Goal: Task Accomplishment & Management: Use online tool/utility

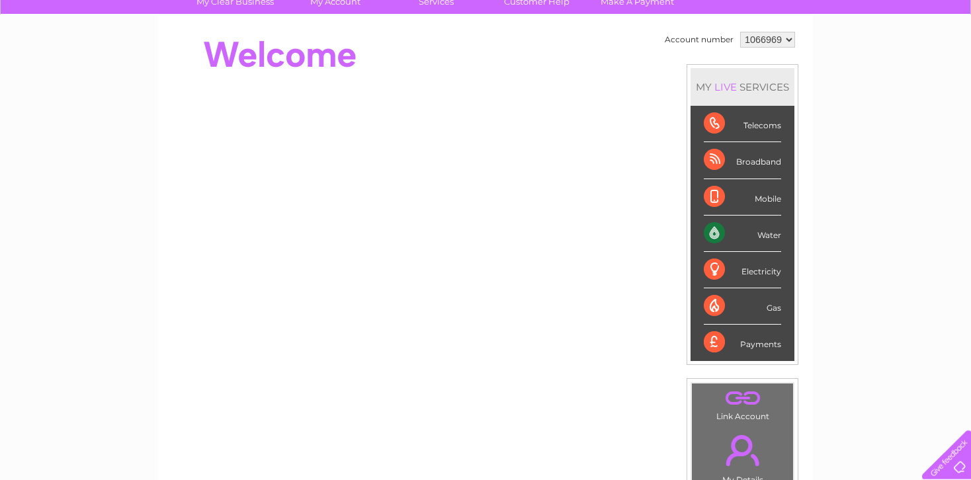
scroll to position [140, 0]
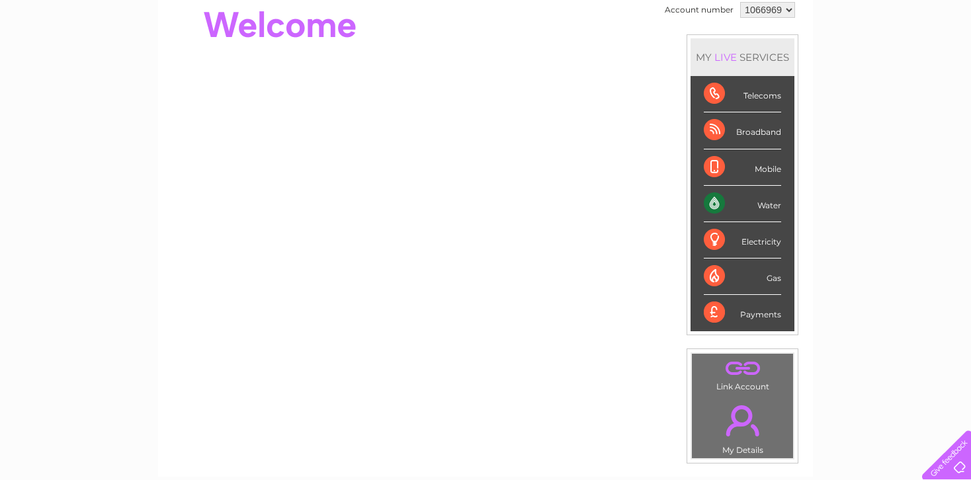
click at [747, 203] on div "Water" at bounding box center [742, 204] width 77 height 36
click at [745, 200] on div "Water" at bounding box center [742, 204] width 77 height 36
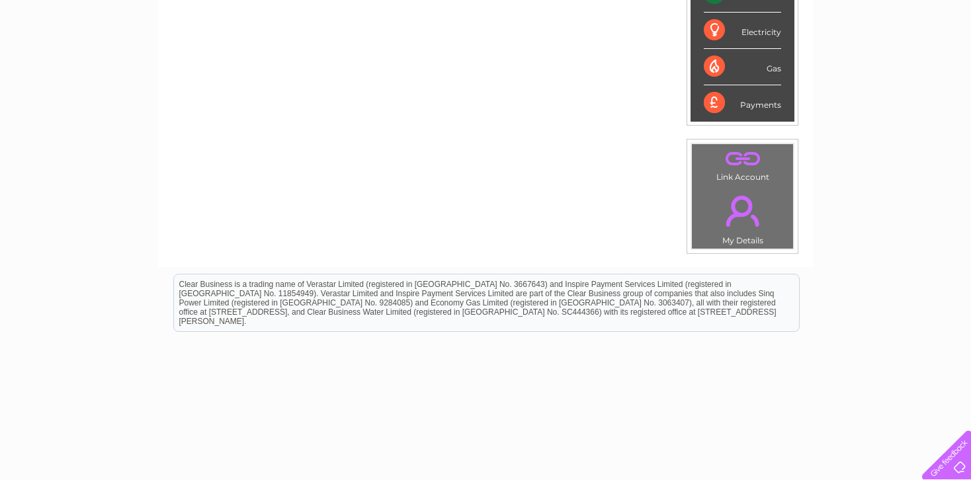
scroll to position [69, 0]
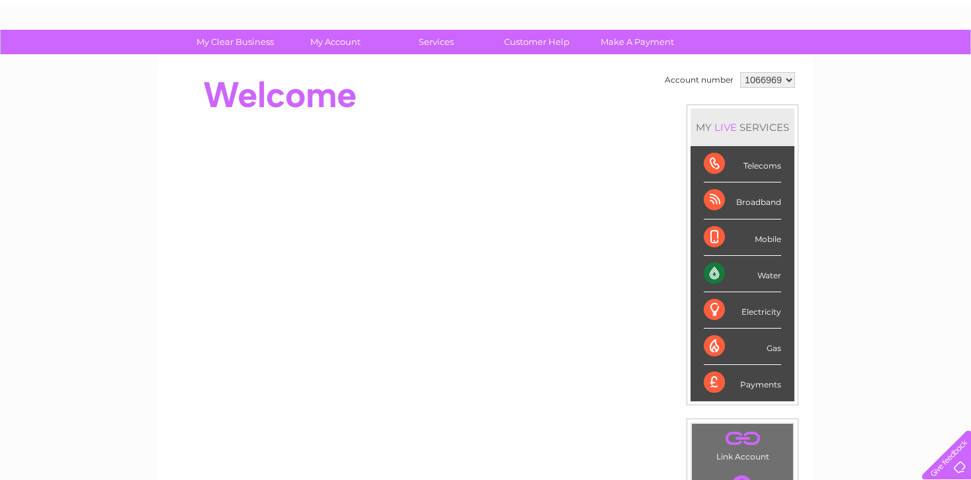
click at [734, 269] on div "Water" at bounding box center [742, 274] width 77 height 36
click at [728, 270] on div "Water" at bounding box center [742, 274] width 77 height 36
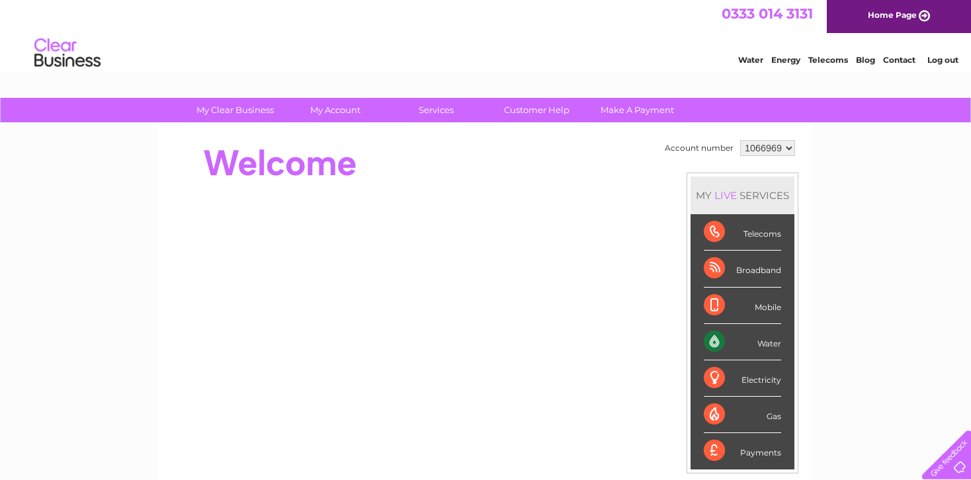
scroll to position [0, 0]
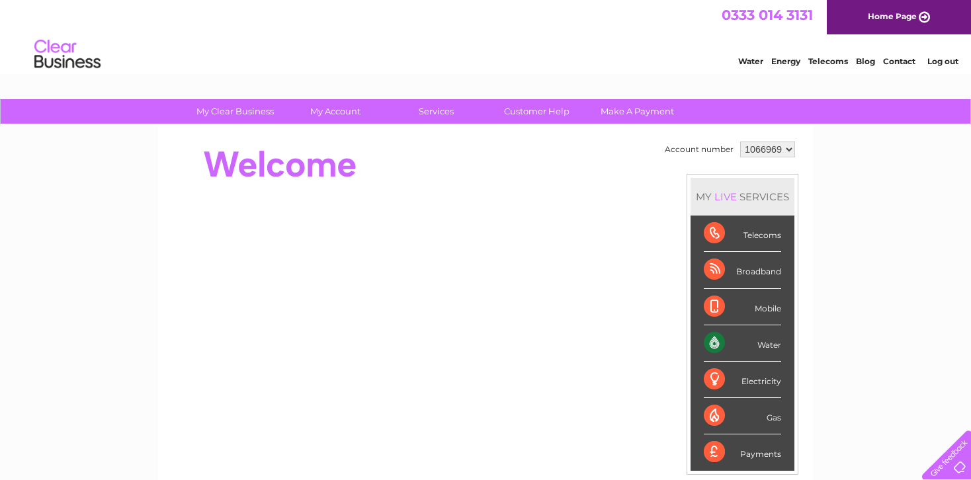
click at [749, 61] on link "Water" at bounding box center [750, 61] width 25 height 10
click at [735, 340] on div "Water" at bounding box center [742, 343] width 77 height 36
click at [713, 340] on div "Water" at bounding box center [742, 343] width 77 height 36
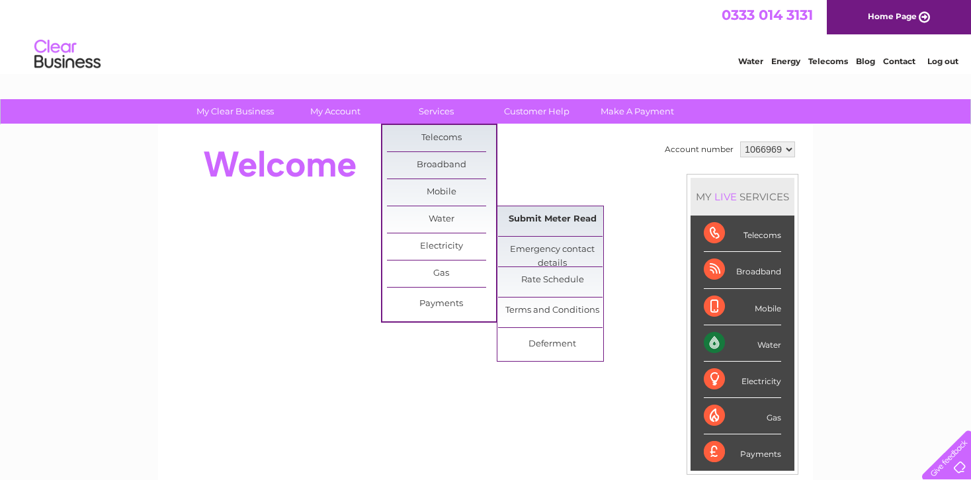
click at [546, 218] on link "Submit Meter Read" at bounding box center [552, 219] width 109 height 26
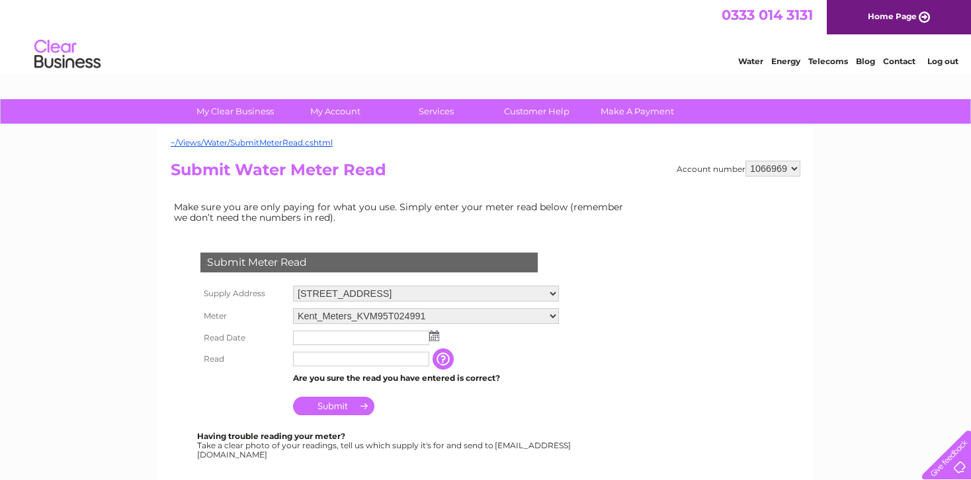
click at [321, 337] on input "text" at bounding box center [361, 338] width 136 height 15
click at [325, 341] on input "text" at bounding box center [362, 339] width 138 height 16
click at [435, 335] on img at bounding box center [434, 336] width 10 height 11
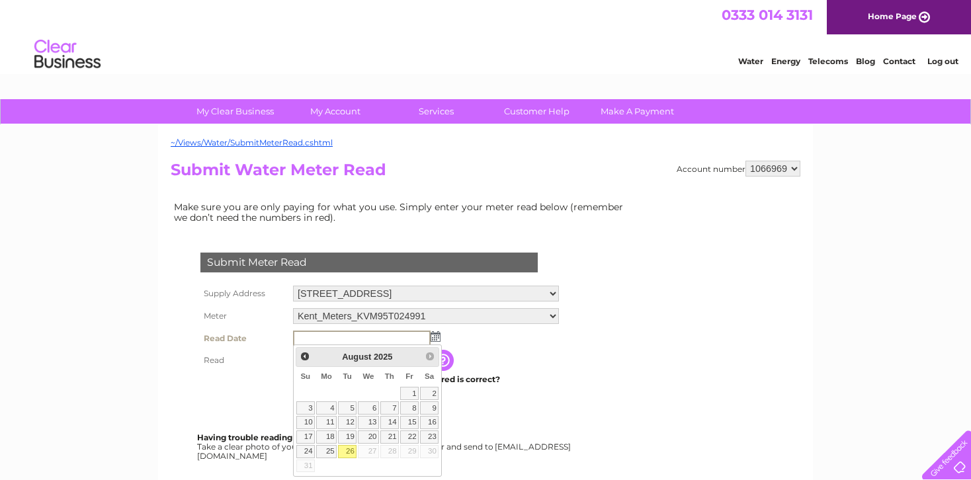
click at [350, 451] on link "26" at bounding box center [347, 451] width 19 height 13
type input "2025/08/26"
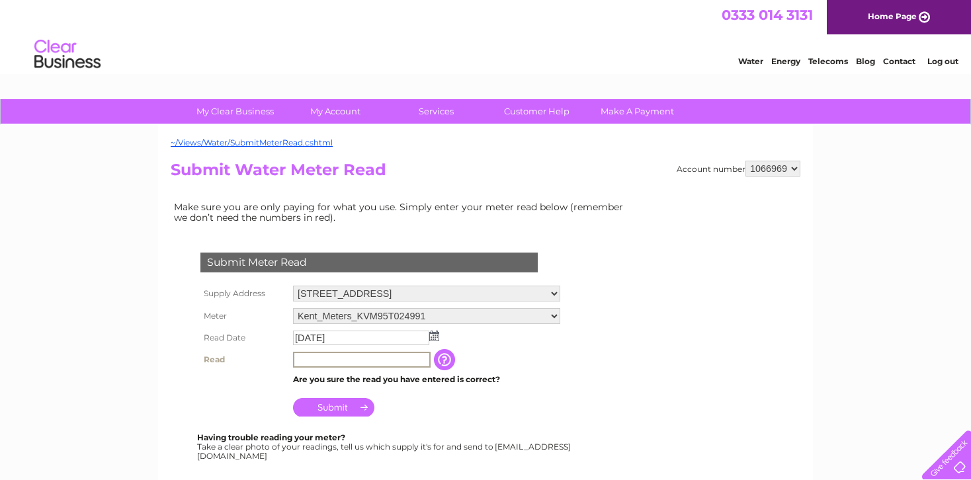
click at [327, 358] on input "text" at bounding box center [362, 360] width 138 height 16
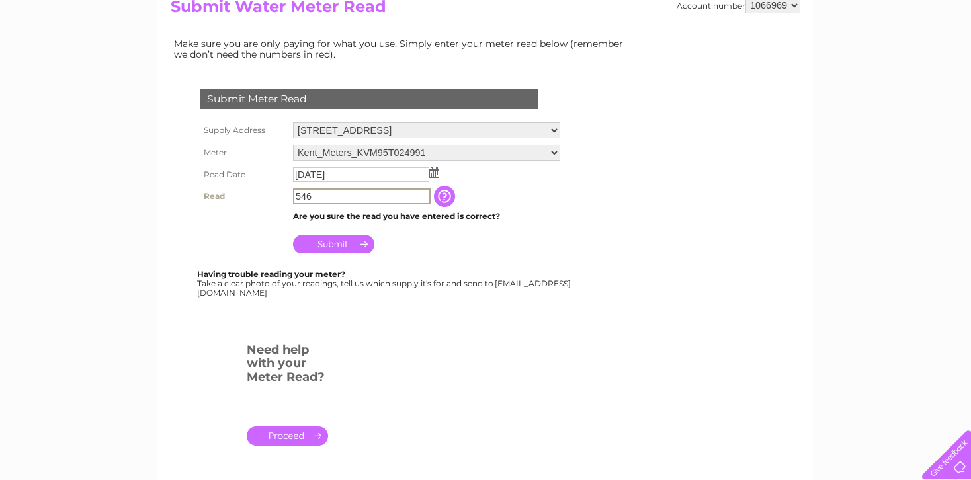
scroll to position [140, 0]
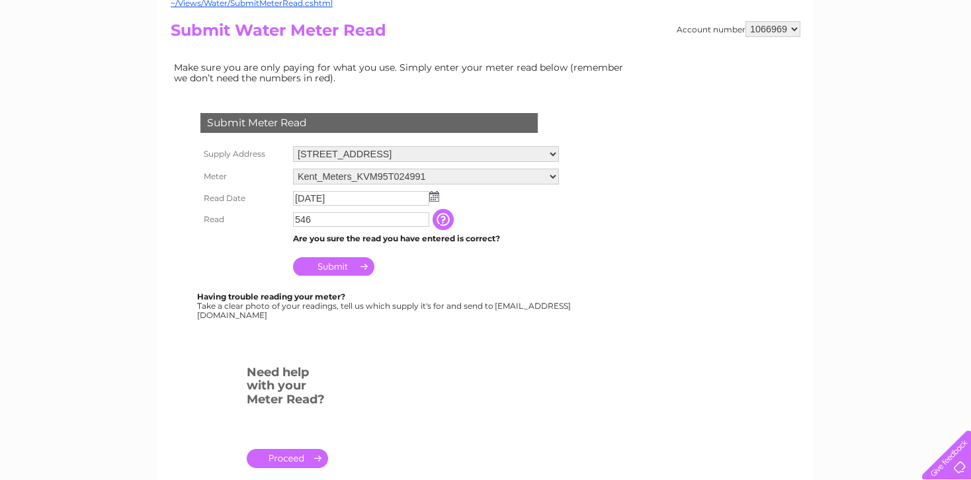
click at [448, 219] on input "button" at bounding box center [444, 219] width 24 height 21
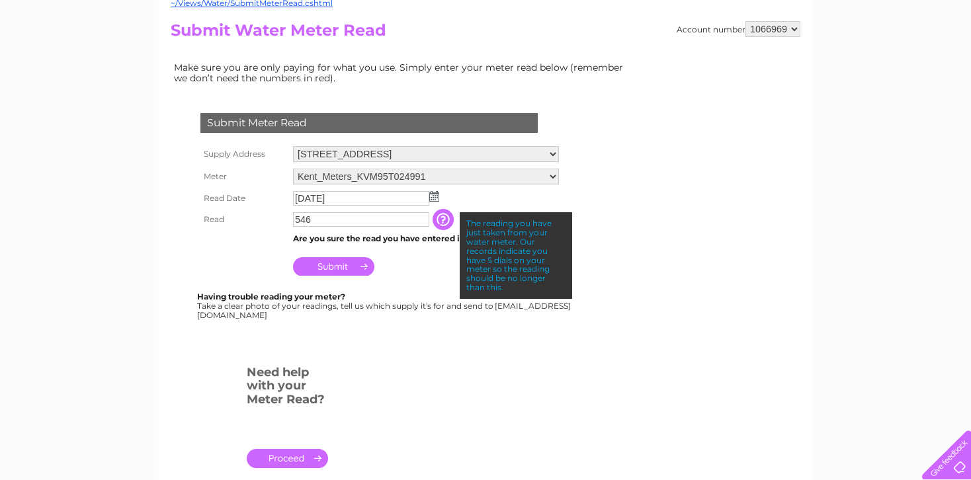
click at [295, 216] on input "546" at bounding box center [361, 219] width 136 height 15
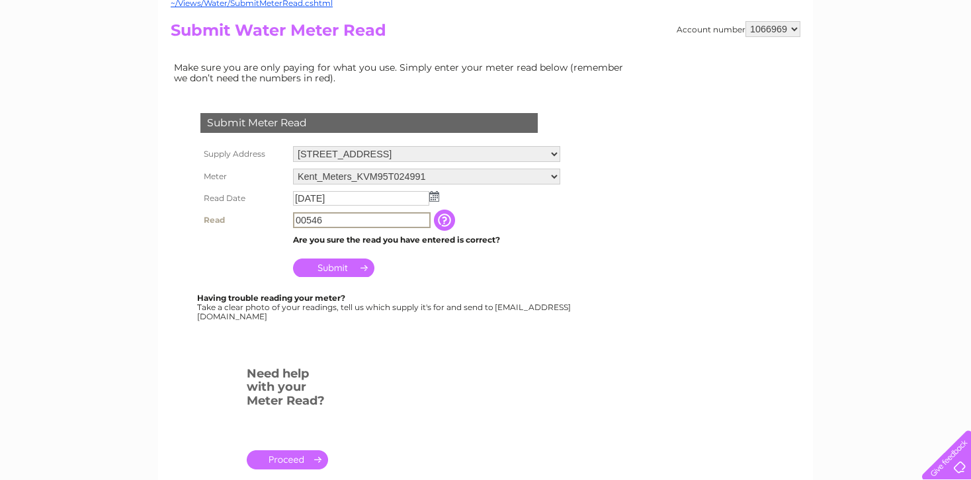
type input "00546"
click at [454, 266] on td "Submit" at bounding box center [426, 263] width 272 height 32
click at [448, 220] on input "button" at bounding box center [444, 219] width 24 height 21
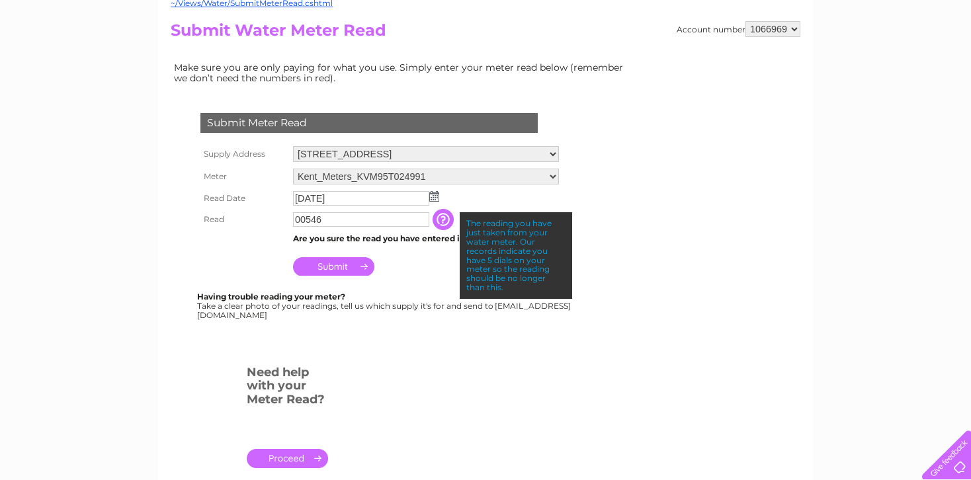
click at [421, 270] on td "Submit" at bounding box center [426, 263] width 272 height 32
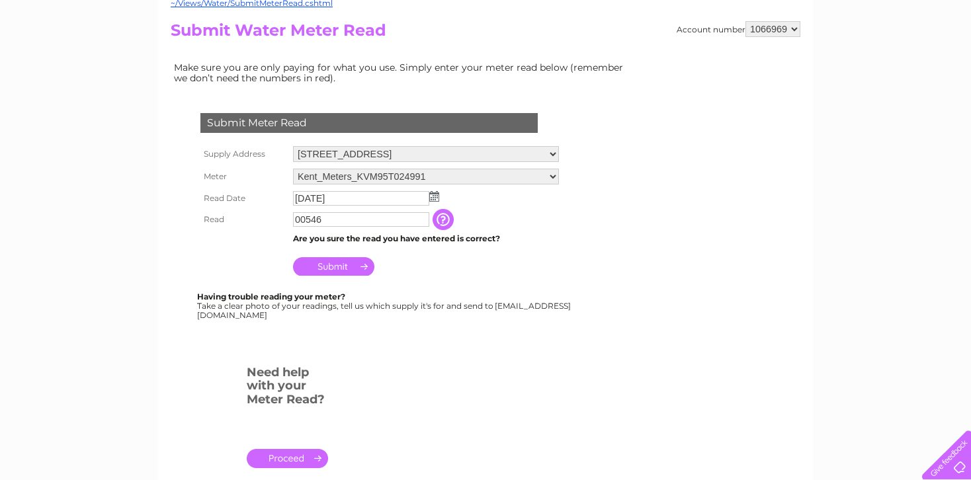
drag, startPoint x: 332, startPoint y: 316, endPoint x: 208, endPoint y: 320, distance: 124.4
click at [208, 319] on div "Having trouble reading your meter? Take a clear photo of your readings, tell us…" at bounding box center [385, 305] width 376 height 27
click at [361, 353] on div at bounding box center [372, 346] width 402 height 26
click at [331, 264] on input "Submit" at bounding box center [333, 266] width 81 height 19
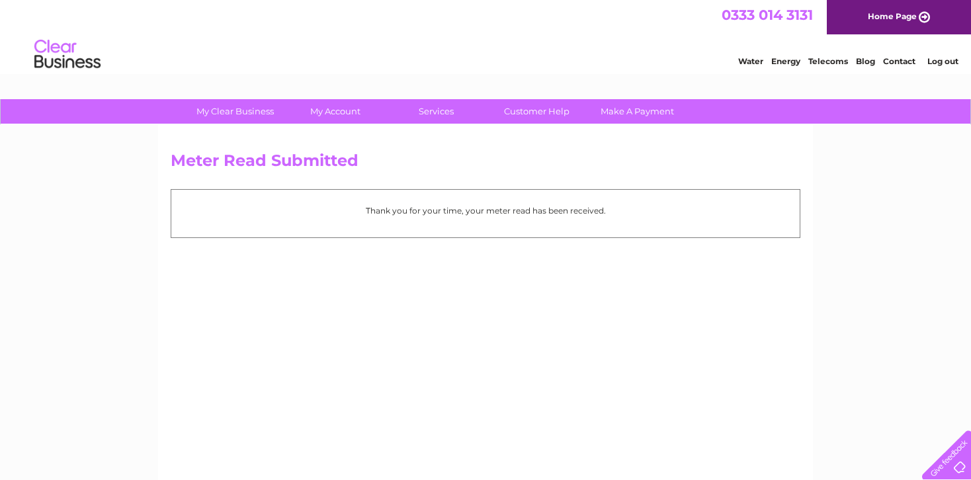
click at [692, 378] on div "Meter Read Submitted Thank you for your time, your meter read has been received." at bounding box center [485, 310] width 655 height 370
